Goal: Task Accomplishment & Management: Manage account settings

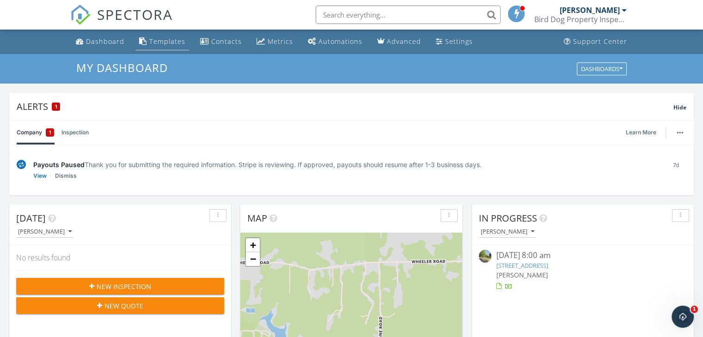
click at [167, 44] on div "Templates" at bounding box center [167, 41] width 36 height 9
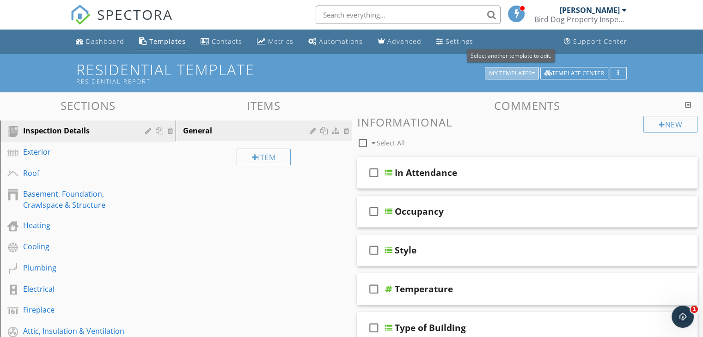
click at [530, 73] on div "My Templates" at bounding box center [512, 73] width 46 height 6
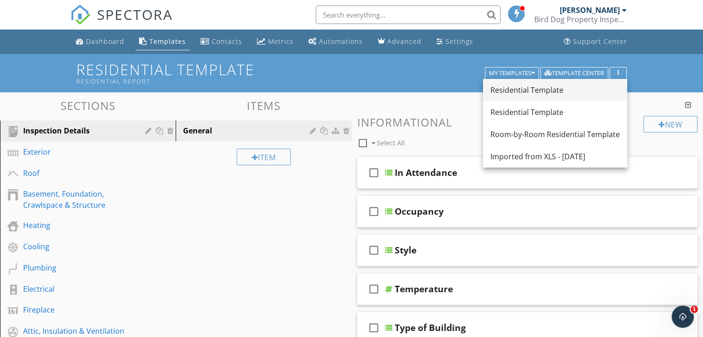
click at [536, 93] on div "Residential Template" at bounding box center [554, 90] width 129 height 11
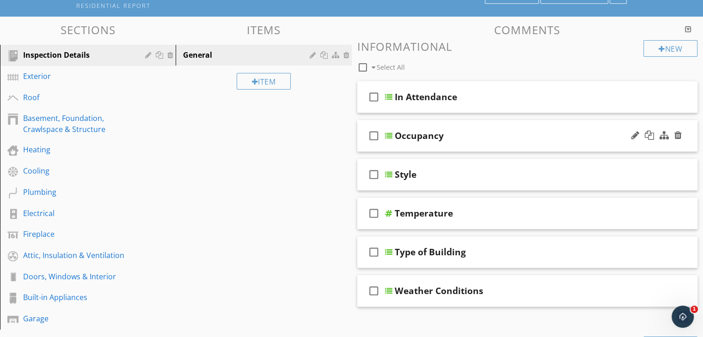
scroll to position [77, 0]
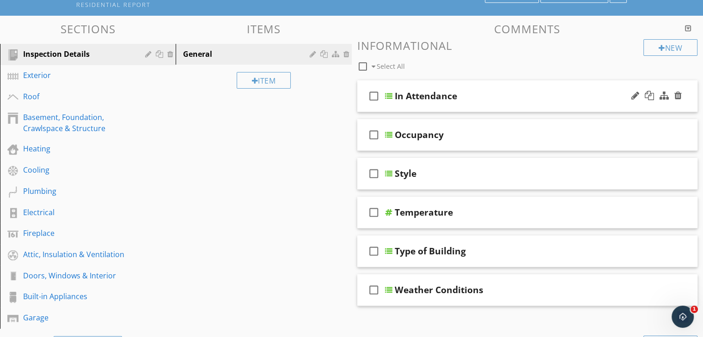
click at [429, 94] on div "In Attendance" at bounding box center [426, 96] width 62 height 11
click at [477, 76] on div "New Informational check_box_outline_blank Select All check_box_outline_blank In…" at bounding box center [527, 220] width 341 height 363
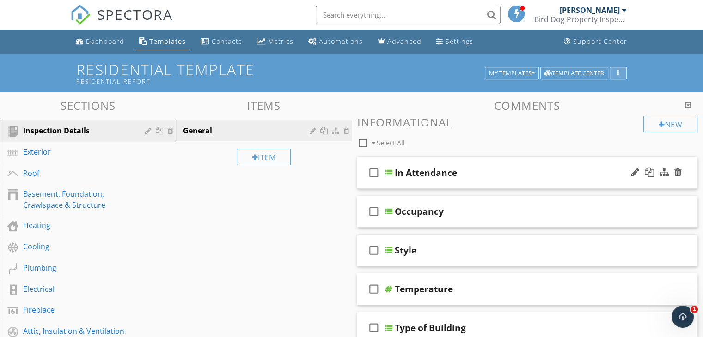
click at [623, 76] on button "button" at bounding box center [617, 73] width 17 height 13
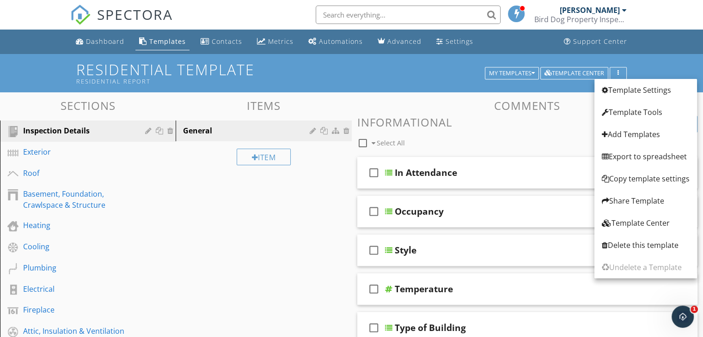
click at [653, 63] on div "Residential Template Residential Report My Templates Template Center" at bounding box center [351, 73] width 703 height 38
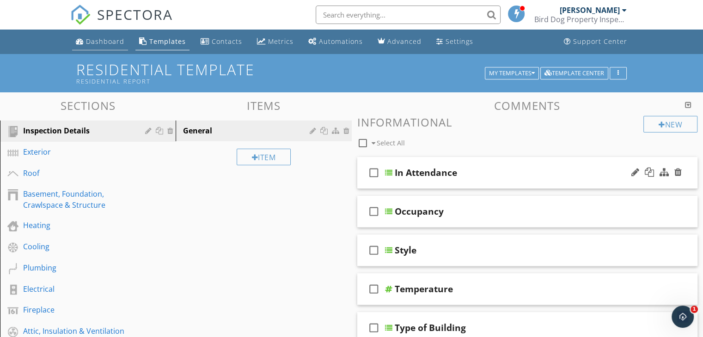
click at [106, 43] on div "Dashboard" at bounding box center [105, 41] width 38 height 9
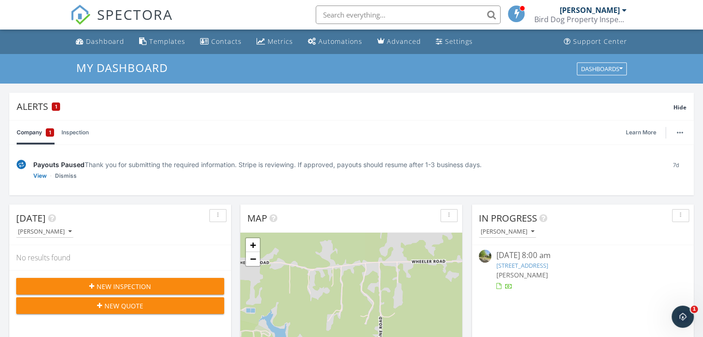
click at [75, 127] on link "Inspection" at bounding box center [74, 133] width 27 height 24
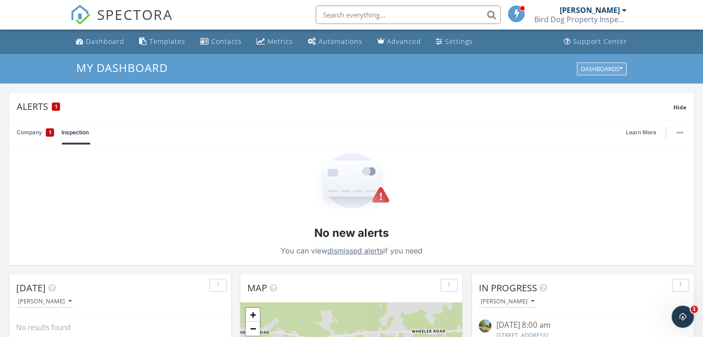
click at [601, 63] on button "Dashboards" at bounding box center [602, 68] width 50 height 13
click at [499, 112] on div "Alerts 1" at bounding box center [345, 106] width 657 height 12
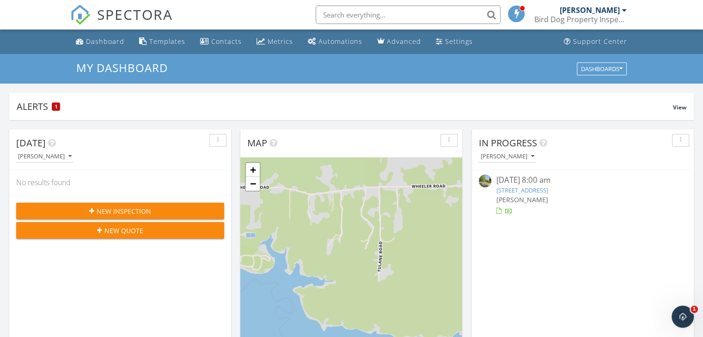
click at [115, 12] on span "SPECTORA" at bounding box center [135, 14] width 76 height 19
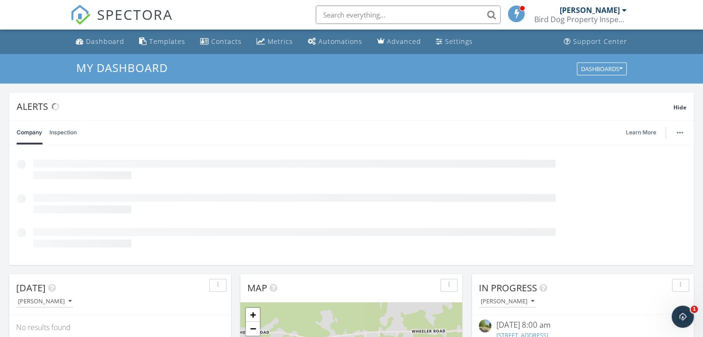
scroll to position [79, 0]
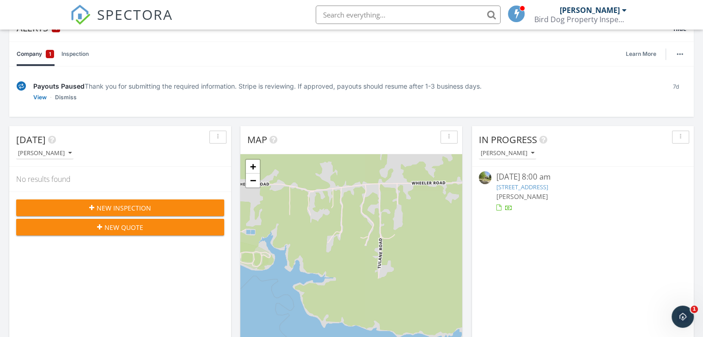
click at [519, 189] on link "[STREET_ADDRESS]" at bounding box center [522, 187] width 52 height 8
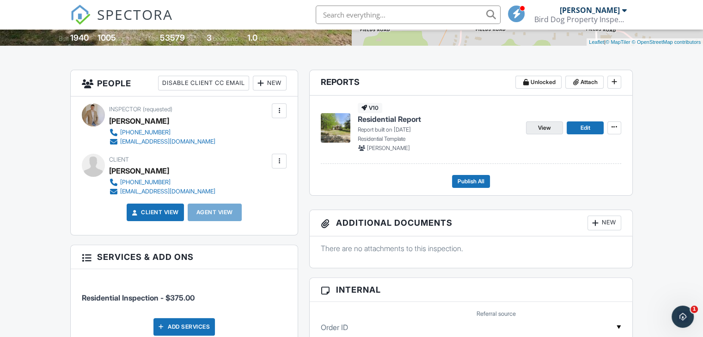
scroll to position [201, 0]
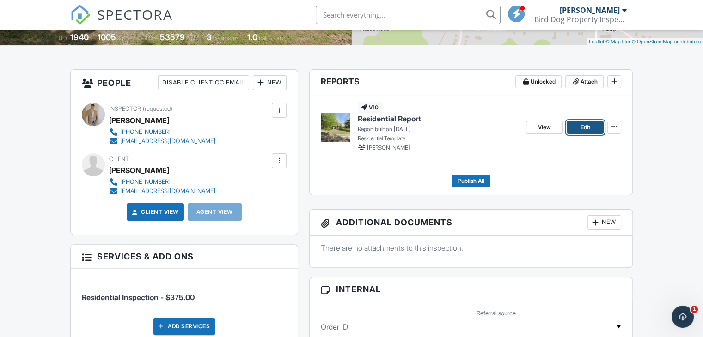
click at [587, 128] on span "Edit" at bounding box center [585, 127] width 10 height 9
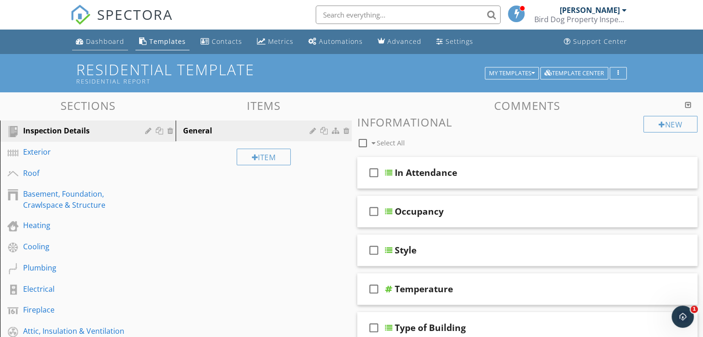
click at [102, 43] on div "Dashboard" at bounding box center [105, 41] width 38 height 9
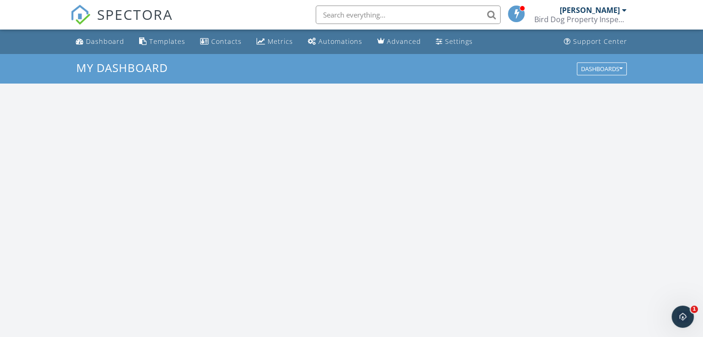
scroll to position [855, 717]
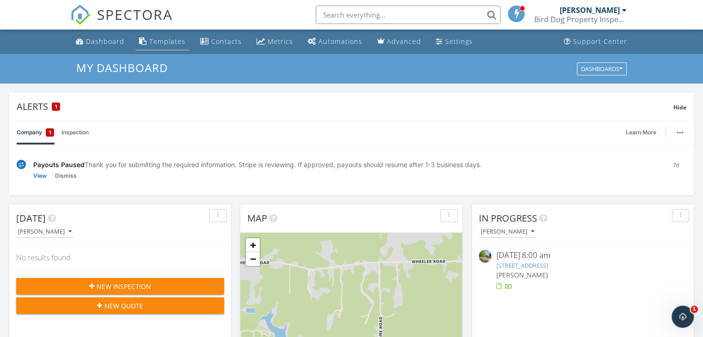
click at [158, 39] on div "Templates" at bounding box center [167, 41] width 36 height 9
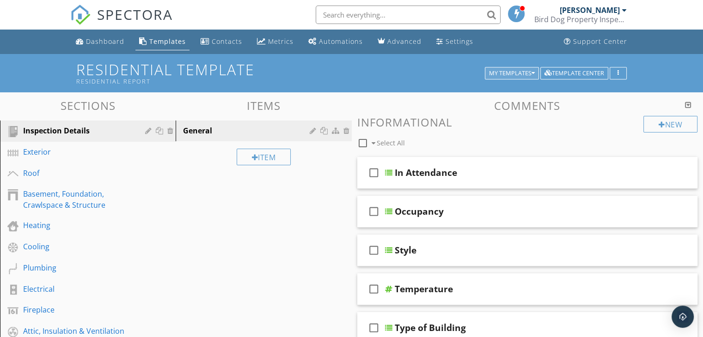
click at [521, 72] on div "My Templates" at bounding box center [512, 73] width 46 height 6
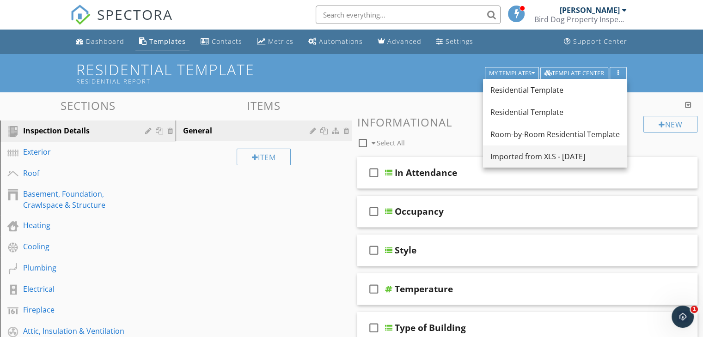
click at [527, 152] on div "Imported from XLS - 07/10/2025" at bounding box center [554, 156] width 129 height 11
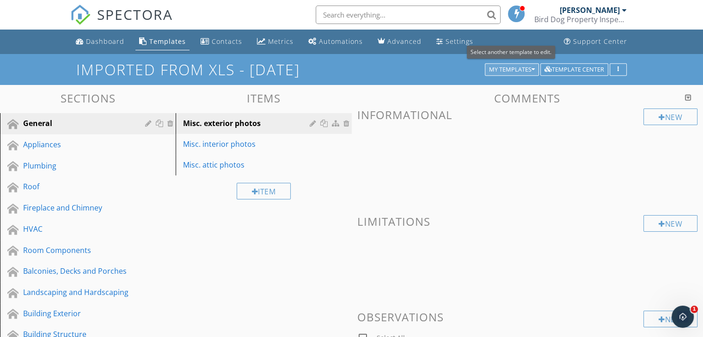
click at [525, 73] on div "My Templates" at bounding box center [512, 70] width 46 height 6
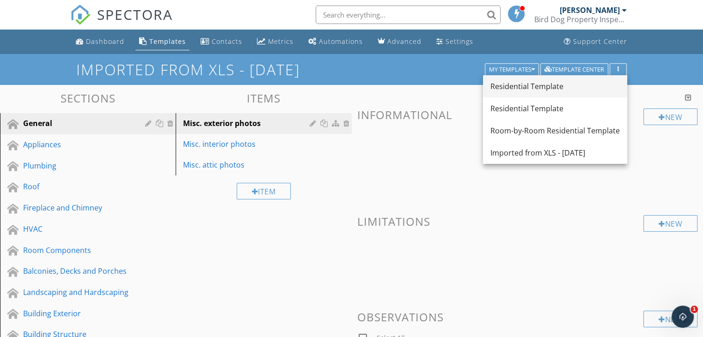
click at [533, 96] on link "Residential Template" at bounding box center [555, 86] width 144 height 22
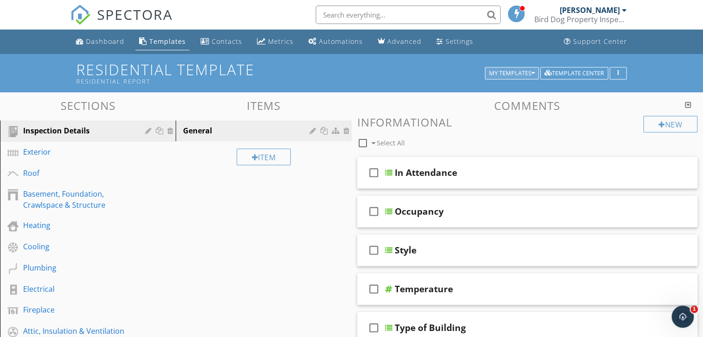
click at [527, 72] on div "My Templates" at bounding box center [512, 73] width 46 height 6
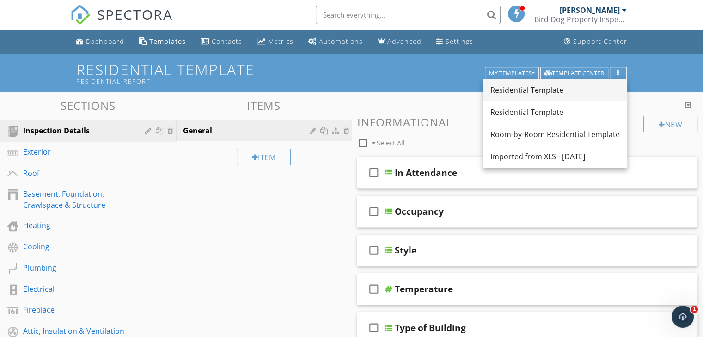
click at [524, 95] on div "Residential Template" at bounding box center [554, 90] width 129 height 11
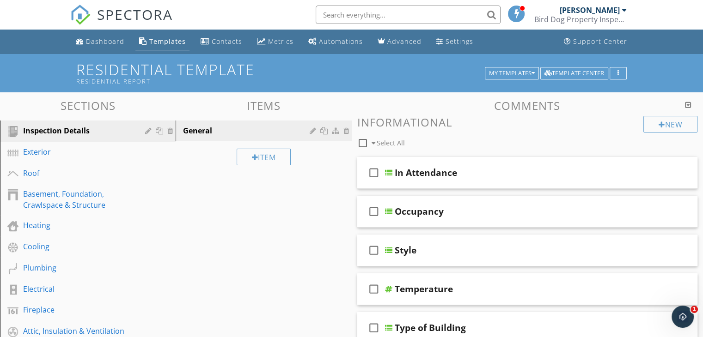
click at [688, 105] on div at bounding box center [688, 104] width 6 height 7
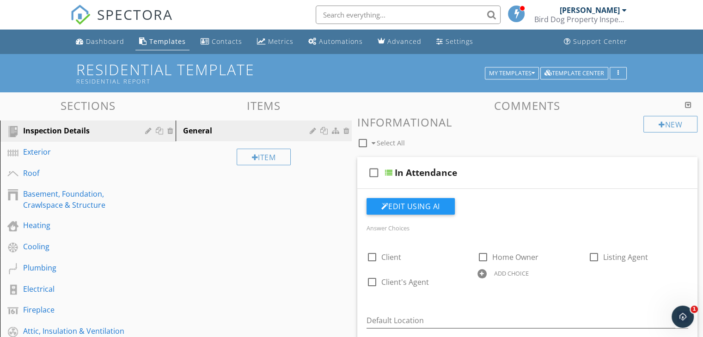
click at [688, 105] on div at bounding box center [688, 104] width 6 height 7
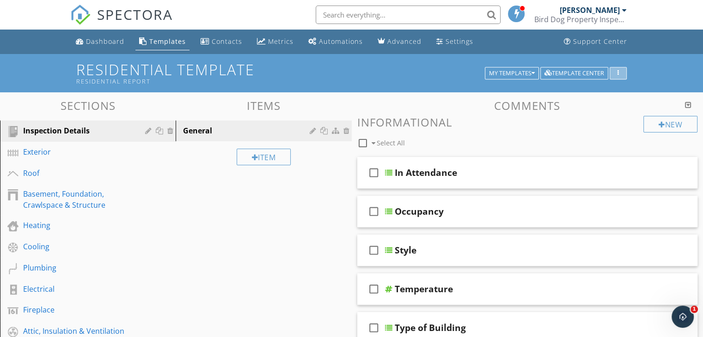
click at [624, 71] on button "button" at bounding box center [617, 73] width 17 height 13
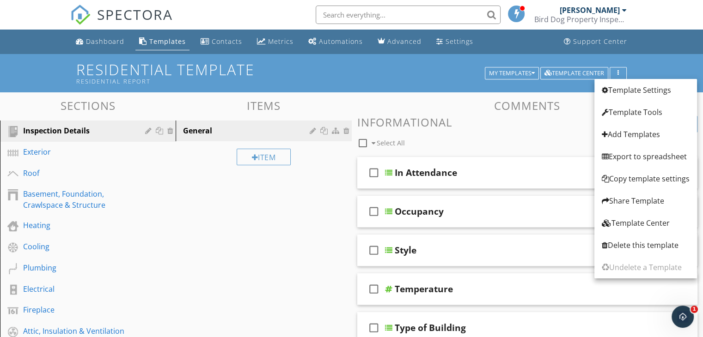
click at [549, 133] on div "check_box_outline_blank Select All" at bounding box center [500, 141] width 286 height 18
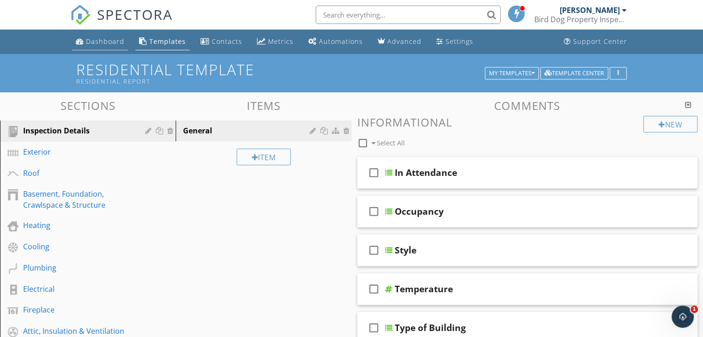
click at [99, 37] on div "Dashboard" at bounding box center [105, 41] width 38 height 9
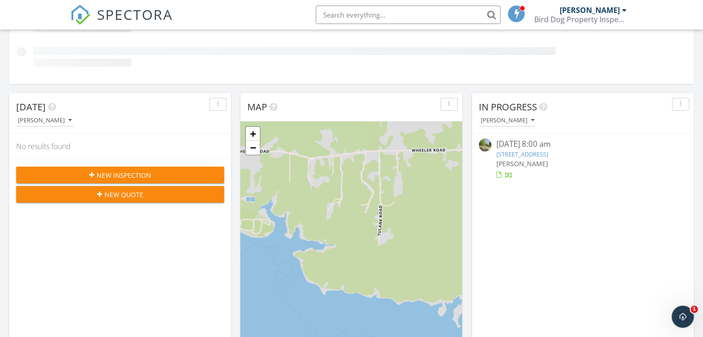
scroll to position [181, 0]
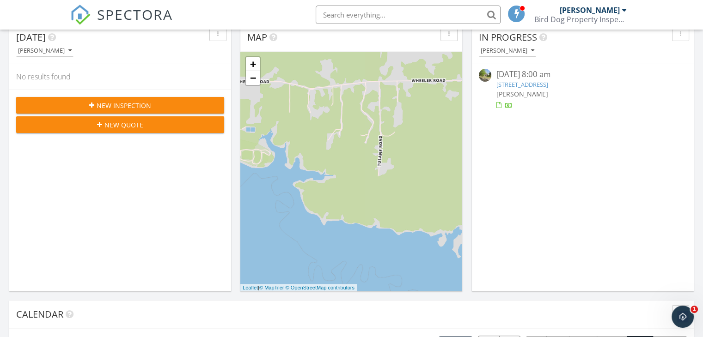
click at [512, 155] on div "In Progress Garrin Windham 09/28/25 8:00 am 1072 Walk Rd, Memphis, TN 38109 Gar…" at bounding box center [583, 158] width 222 height 268
click at [518, 80] on link "[STREET_ADDRESS]" at bounding box center [522, 84] width 52 height 8
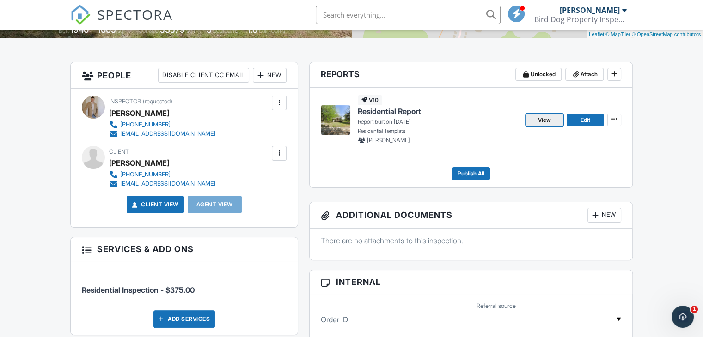
click at [549, 118] on span "View" at bounding box center [544, 120] width 13 height 9
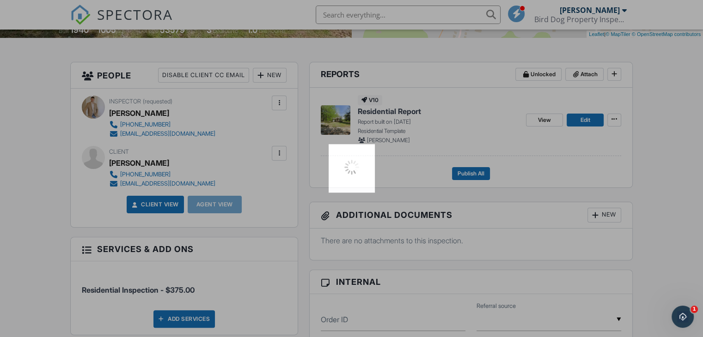
click at [549, 118] on div at bounding box center [351, 168] width 703 height 337
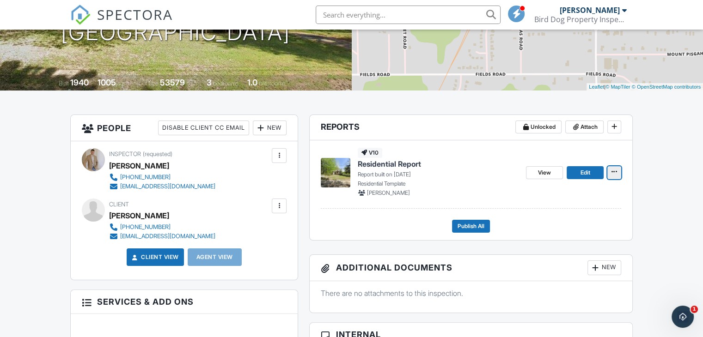
click at [613, 172] on icon at bounding box center [614, 172] width 6 height 6
click at [590, 174] on span "Edit" at bounding box center [585, 172] width 10 height 9
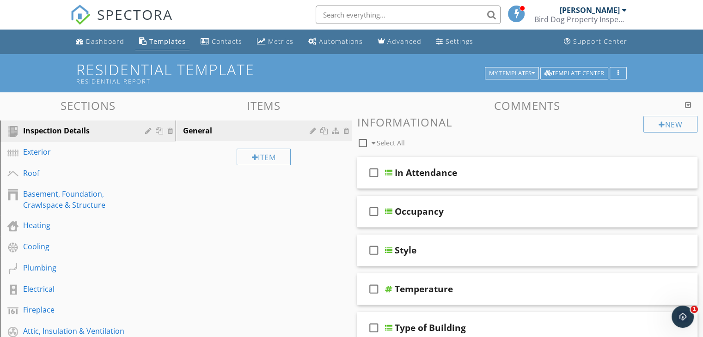
click at [518, 77] on button "My Templates" at bounding box center [512, 73] width 54 height 13
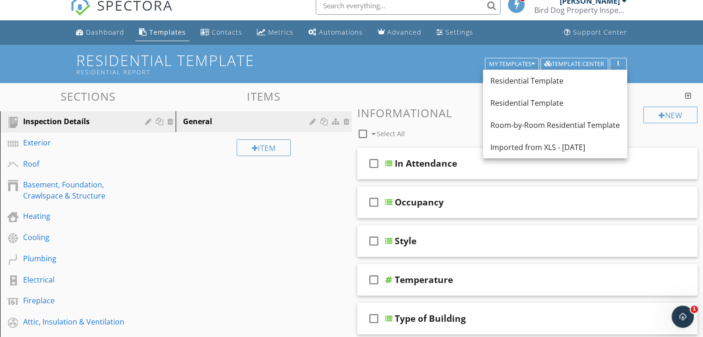
scroll to position [7, 0]
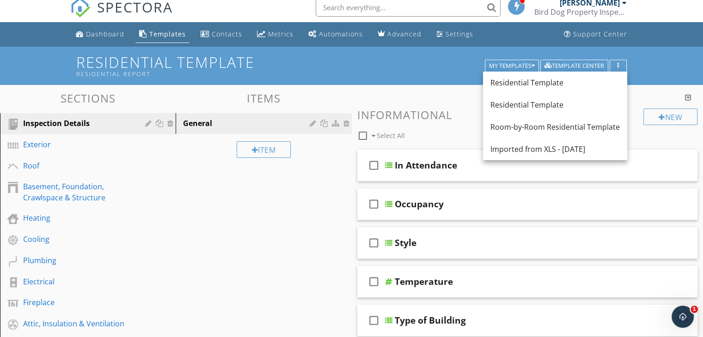
click at [665, 63] on div "Residential Template Residential Report My Templates Template Center" at bounding box center [351, 66] width 703 height 38
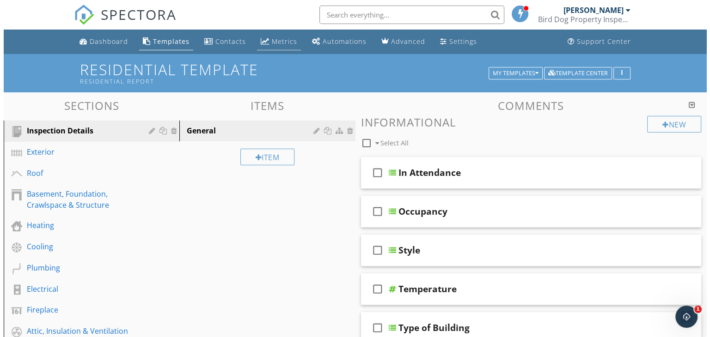
scroll to position [0, 0]
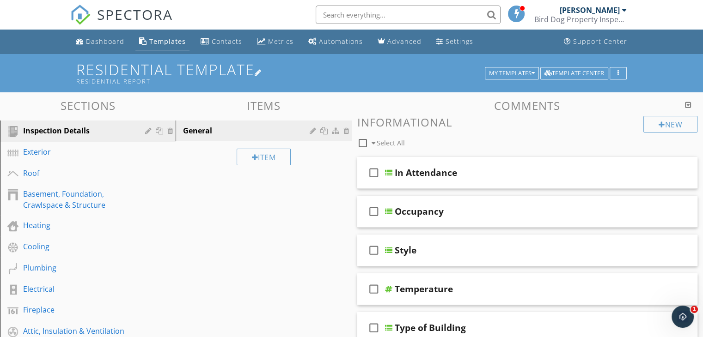
click at [248, 70] on h1 "Residential Template Residential Report" at bounding box center [351, 73] width 550 height 24
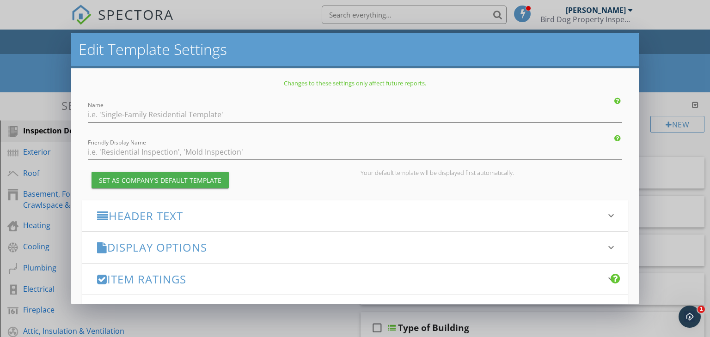
type input "Residential Template"
type input "Residential Report"
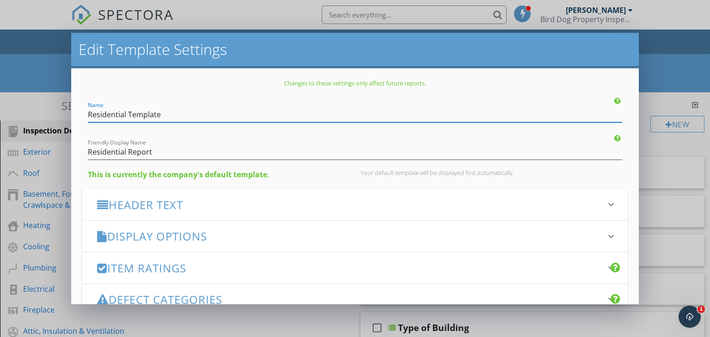
click at [165, 117] on input "Residential Template" at bounding box center [355, 114] width 535 height 15
type input "Residential Main"
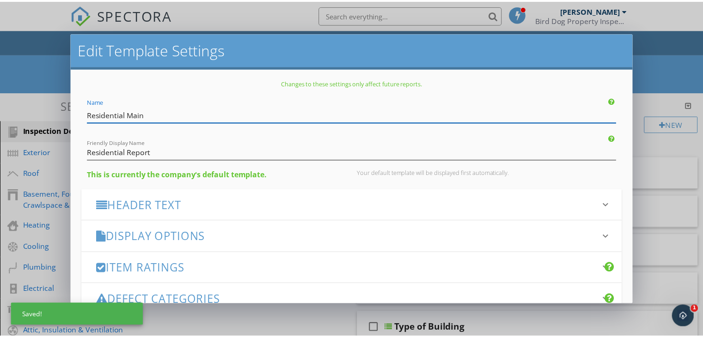
scroll to position [122, 0]
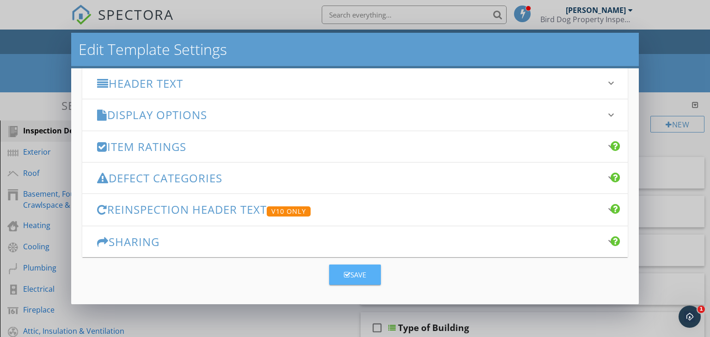
click at [350, 273] on div "Save" at bounding box center [355, 275] width 22 height 11
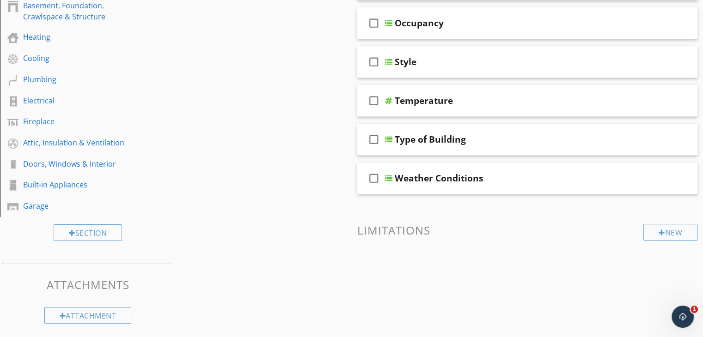
scroll to position [0, 0]
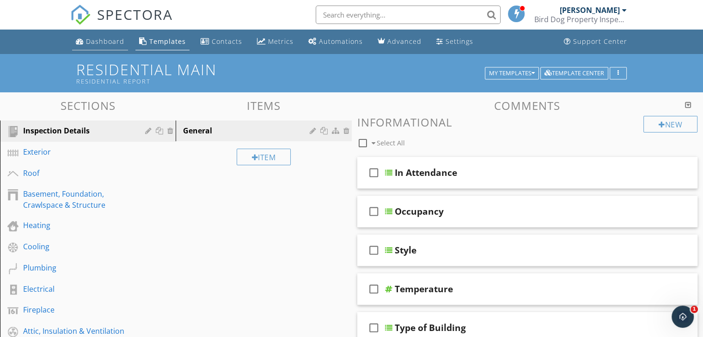
click at [94, 38] on div "Dashboard" at bounding box center [105, 41] width 38 height 9
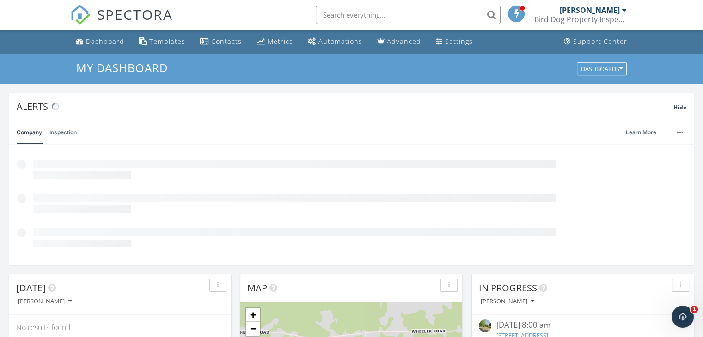
scroll to position [142, 0]
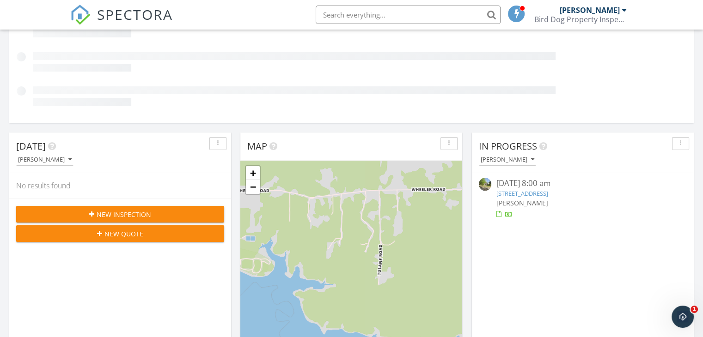
click at [527, 193] on div "In Progress Garrin Windham 09/28/25 8:00 am 1072 Walk Rd, Memphis, TN 38109 Gar…" at bounding box center [583, 267] width 222 height 268
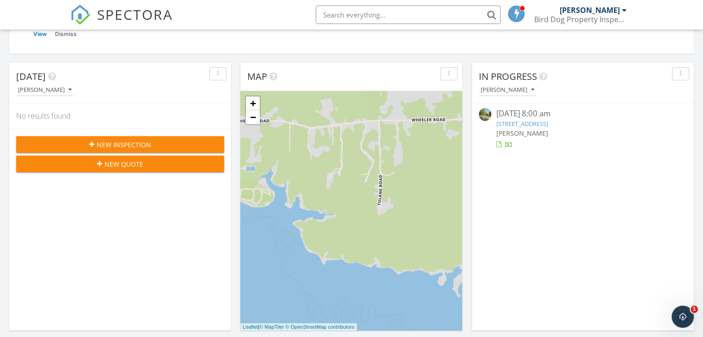
click at [547, 122] on link "1072 Walk Rd, Memphis, TN 38109" at bounding box center [522, 124] width 52 height 8
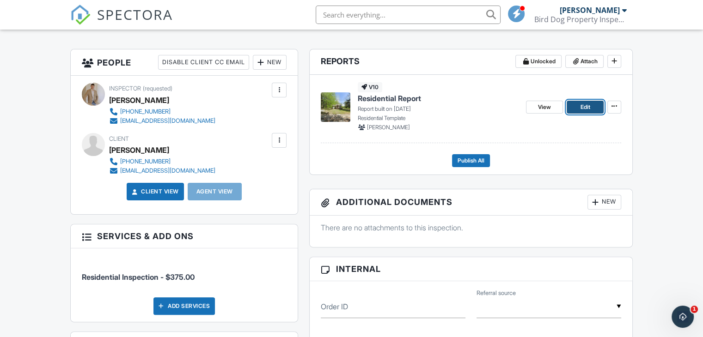
click at [585, 107] on span "Edit" at bounding box center [585, 107] width 10 height 9
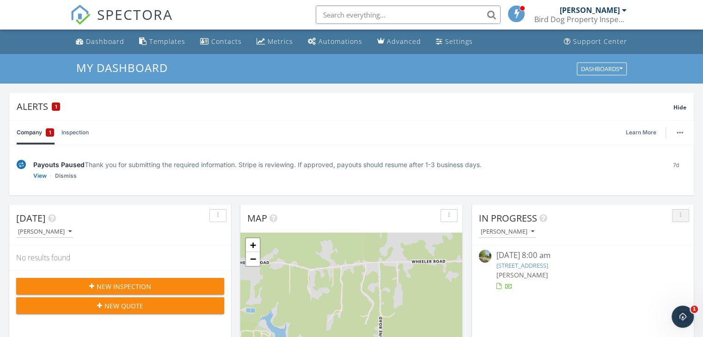
click at [684, 217] on div "button" at bounding box center [680, 216] width 9 height 6
click at [607, 279] on div "[PERSON_NAME]" at bounding box center [582, 275] width 173 height 10
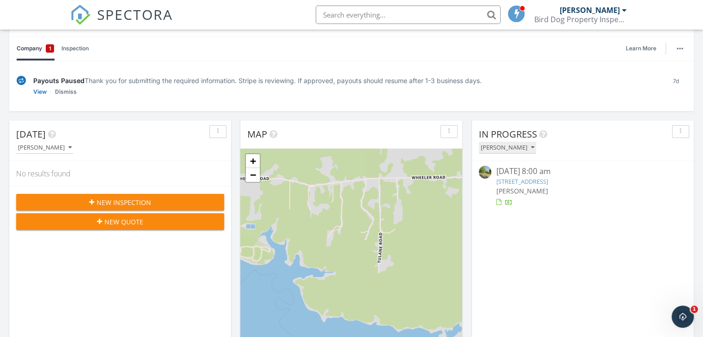
click at [534, 145] on icon "button" at bounding box center [532, 148] width 3 height 6
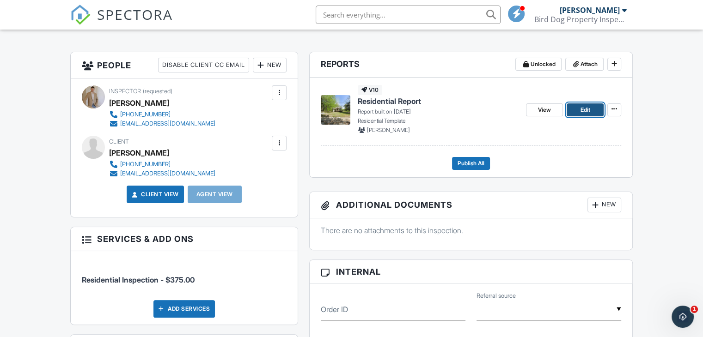
click at [588, 105] on span "Edit" at bounding box center [585, 109] width 10 height 9
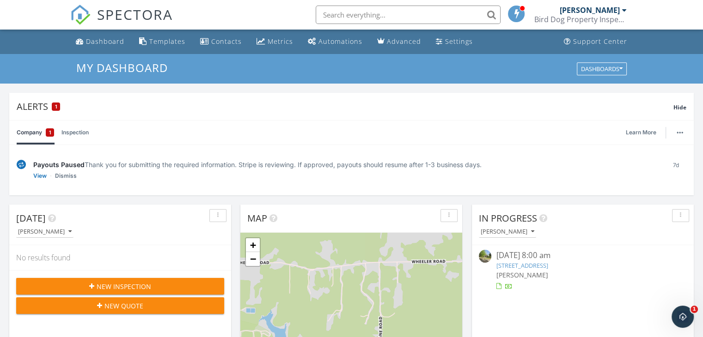
click at [680, 215] on icon "button" at bounding box center [680, 216] width 1 height 6
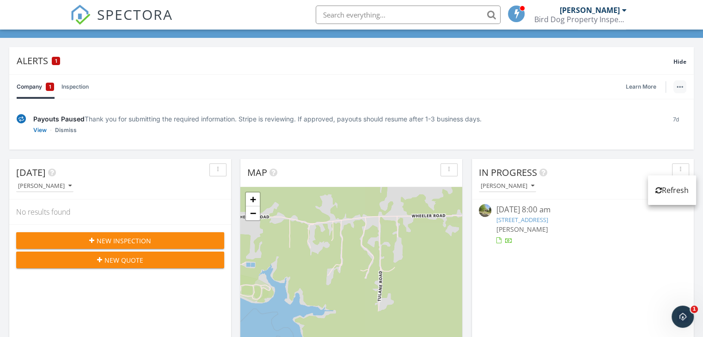
click at [680, 88] on button "button" at bounding box center [679, 86] width 13 height 13
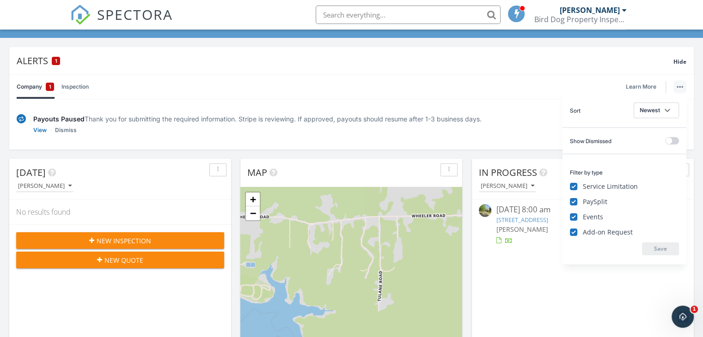
click at [596, 315] on div "In Progress Garrin Windham 09/28/25 8:00 am 1072 Walk Rd, Memphis, TN 38109 Gar…" at bounding box center [583, 293] width 222 height 268
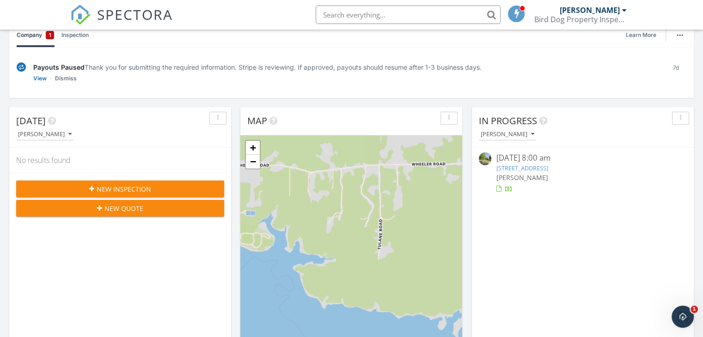
scroll to position [0, 0]
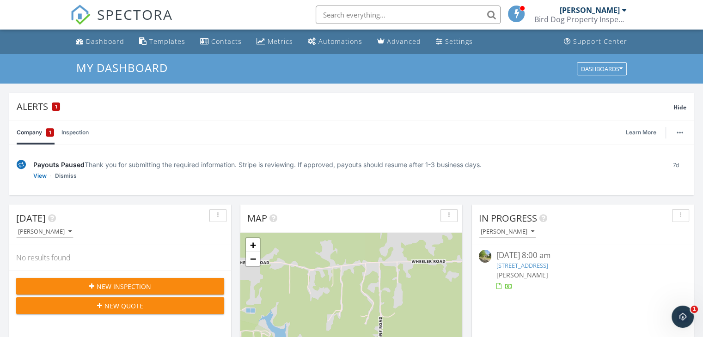
click at [68, 136] on link "Inspection" at bounding box center [74, 133] width 27 height 24
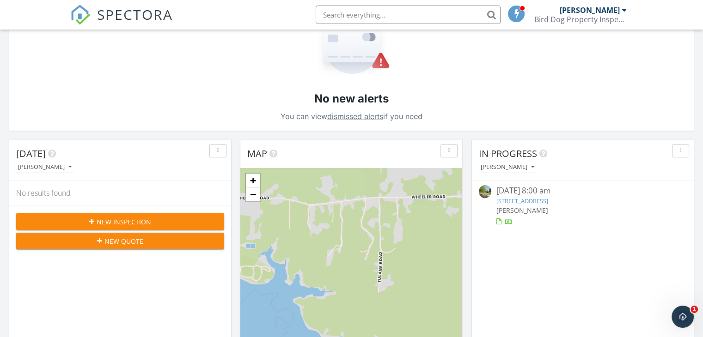
scroll to position [135, 0]
click at [548, 199] on link "1072 Walk Rd, Memphis, TN 38109" at bounding box center [522, 200] width 52 height 8
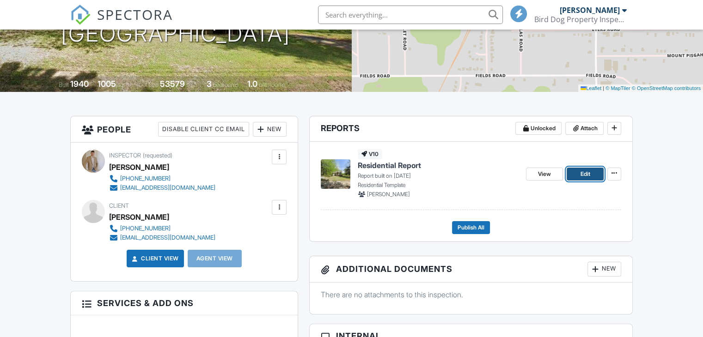
click at [583, 177] on span "Edit" at bounding box center [585, 174] width 10 height 9
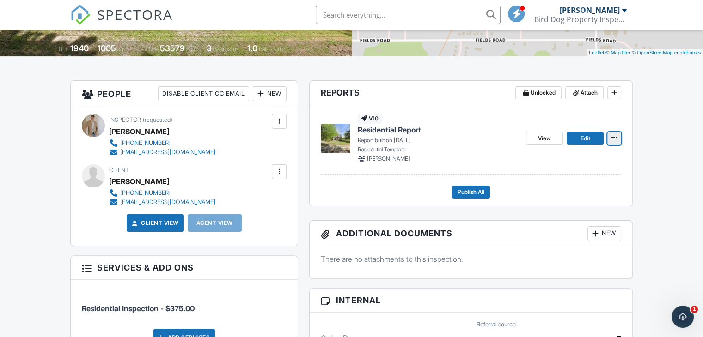
click at [614, 141] on span at bounding box center [613, 137] width 9 height 9
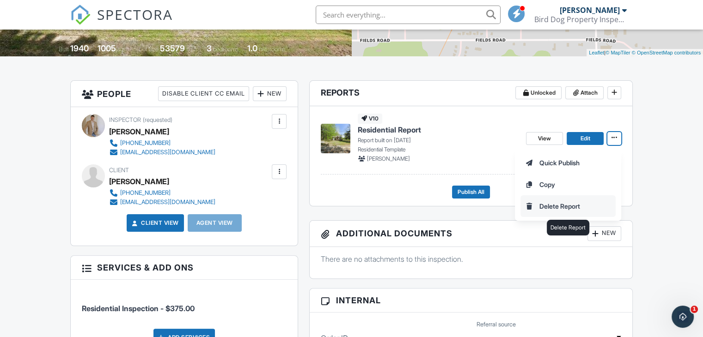
click at [560, 207] on input "Delete Report" at bounding box center [568, 206] width 94 height 21
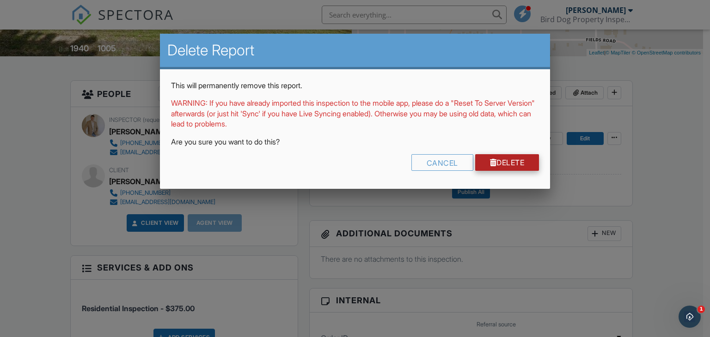
click at [507, 165] on link "Delete" at bounding box center [507, 162] width 64 height 17
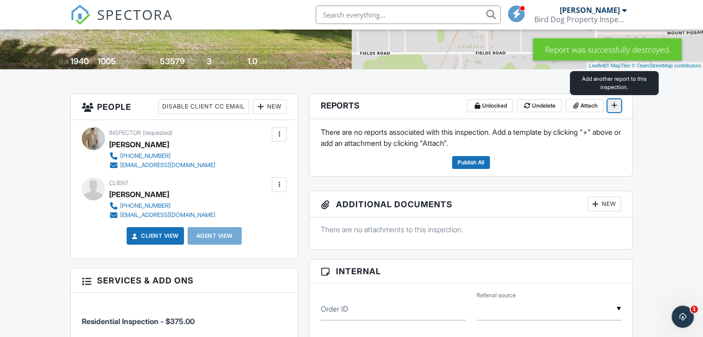
click at [613, 103] on icon at bounding box center [614, 105] width 6 height 6
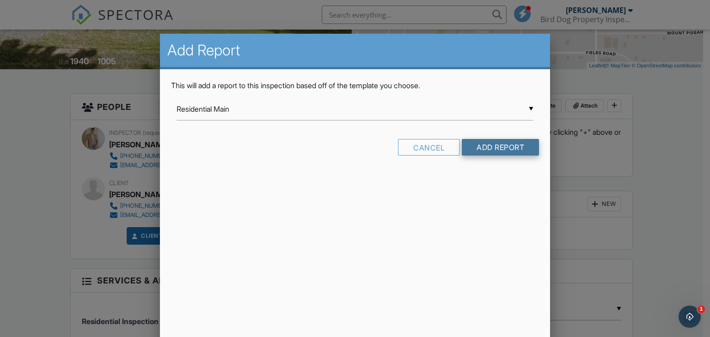
click at [506, 146] on input "Add Report" at bounding box center [500, 147] width 77 height 17
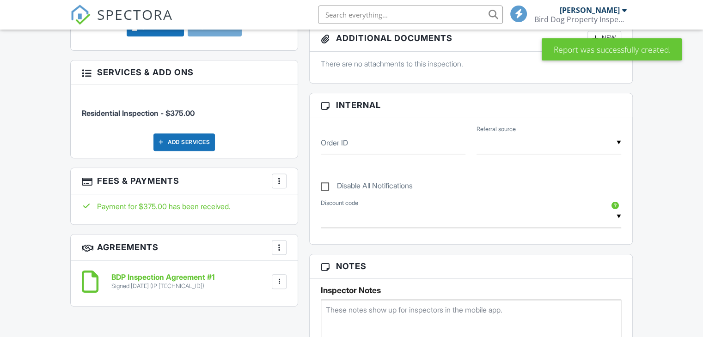
click at [414, 218] on div "▼" at bounding box center [471, 217] width 300 height 23
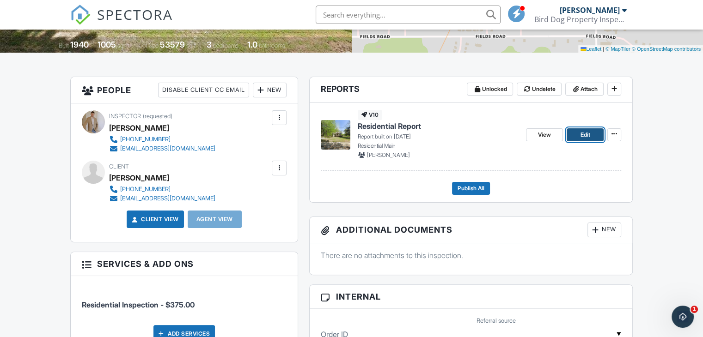
click at [578, 136] on link "Edit" at bounding box center [584, 134] width 37 height 13
